Goal: Task Accomplishment & Management: Manage account settings

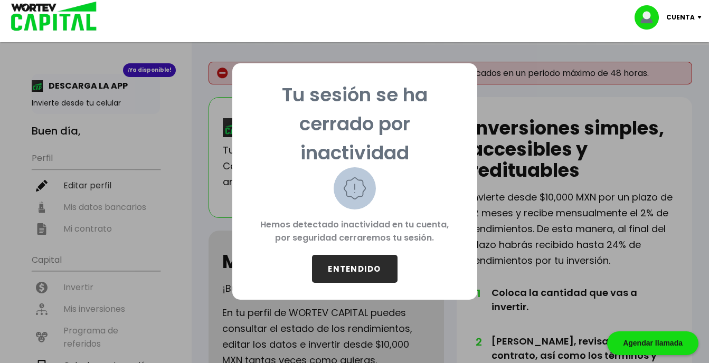
click at [323, 268] on button "ENTENDIDO" at bounding box center [355, 269] width 86 height 28
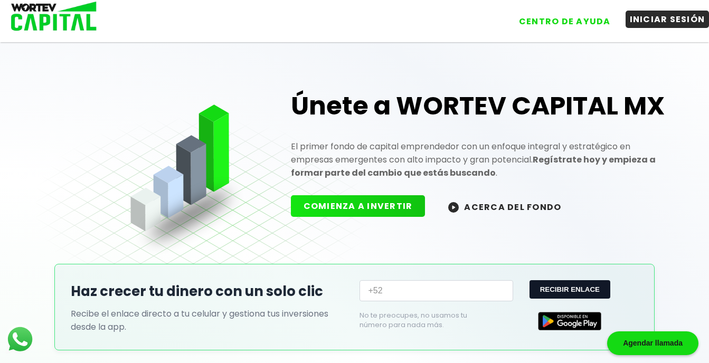
click at [651, 28] on link "INICIAR SESIÓN" at bounding box center [662, 17] width 95 height 25
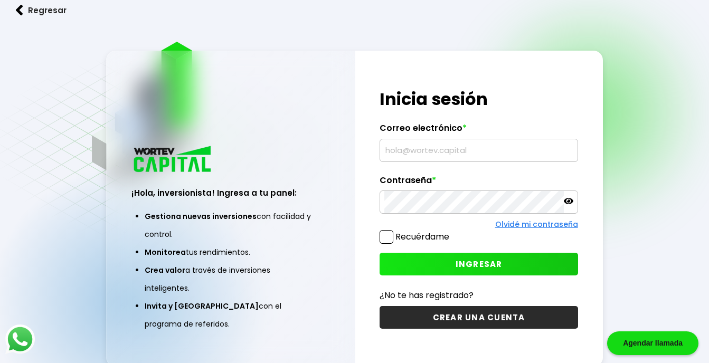
type input "[EMAIL_ADDRESS][DOMAIN_NAME]"
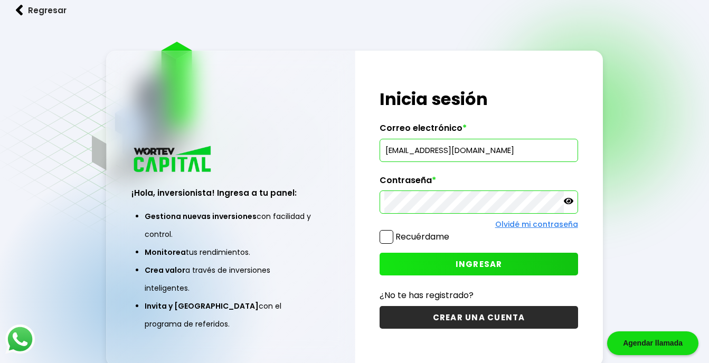
click at [391, 233] on span at bounding box center [387, 237] width 14 height 14
click at [452, 232] on input "Recuérdame" at bounding box center [452, 232] width 0 height 0
click at [441, 263] on button "INGRESAR" at bounding box center [479, 264] width 198 height 23
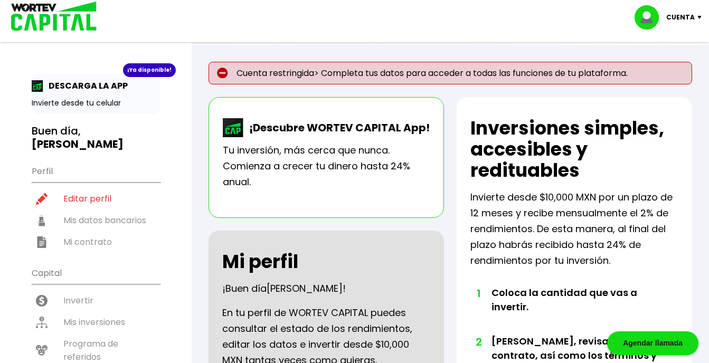
click at [316, 141] on div "¡Descubre WORTEV CAPITAL App!" at bounding box center [326, 130] width 207 height 24
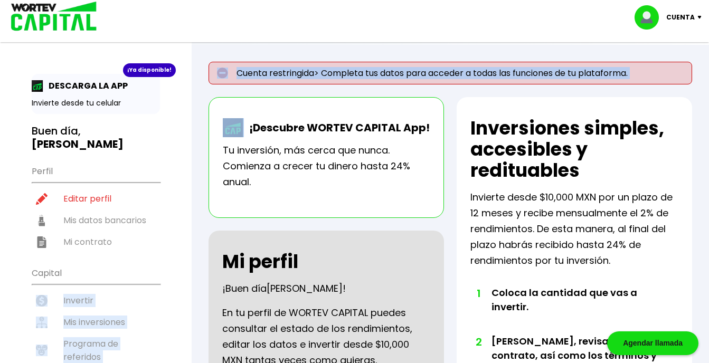
drag, startPoint x: 68, startPoint y: 286, endPoint x: 257, endPoint y: 80, distance: 280.0
